Goal: Find specific page/section: Find specific page/section

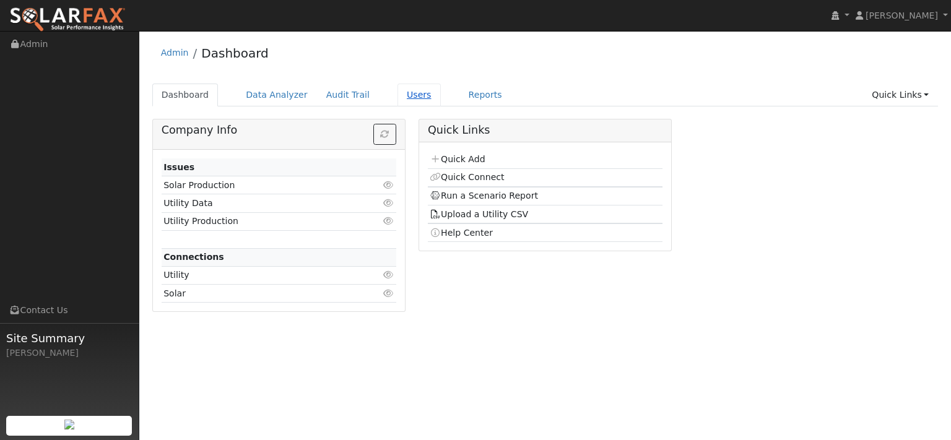
click at [440, 106] on link "Users" at bounding box center [418, 95] width 43 height 23
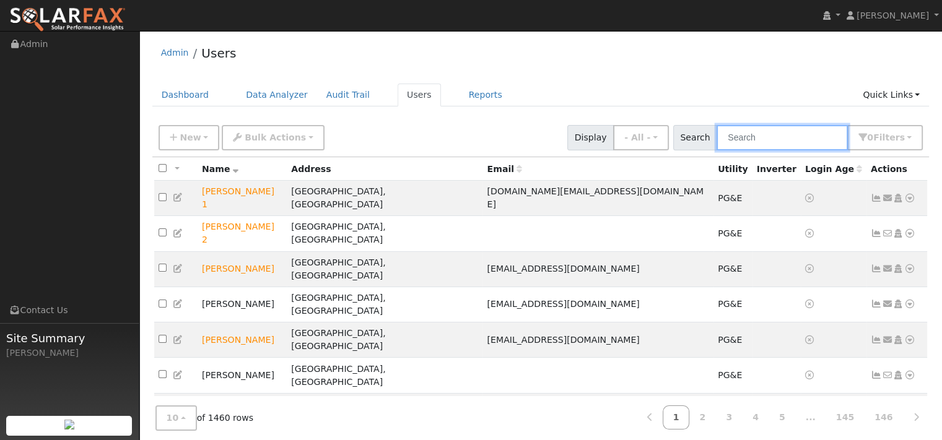
click at [739, 150] on input "text" at bounding box center [781, 137] width 131 height 25
paste input "[PERSON_NAME]"
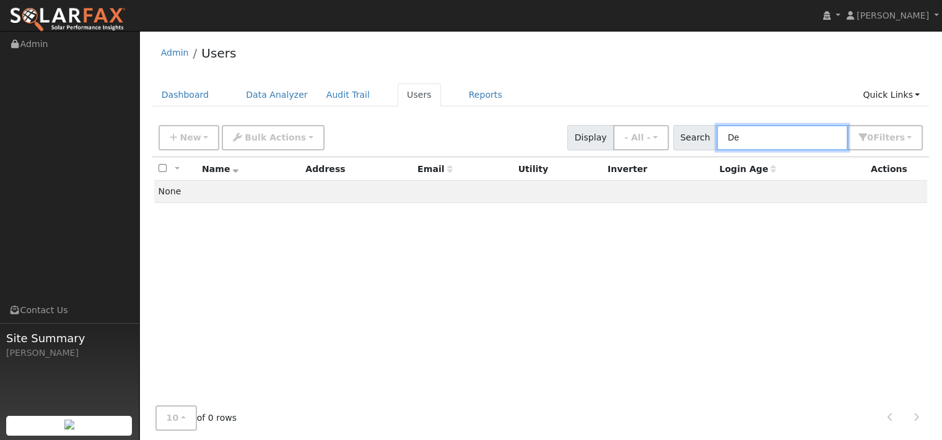
type input "D"
